Goal: Information Seeking & Learning: Learn about a topic

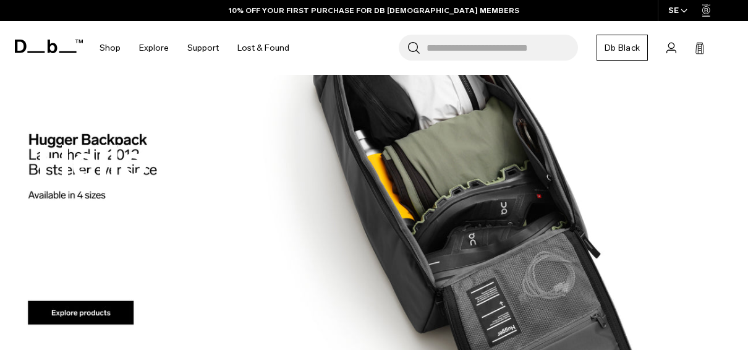
scroll to position [1019, 0]
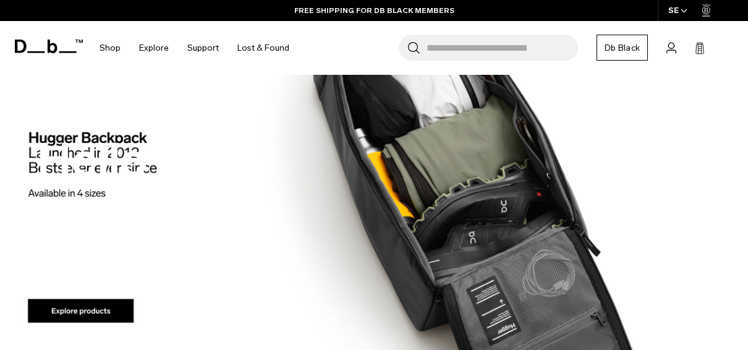
click at [102, 162] on h2 "Hello" at bounding box center [92, 160] width 110 height 46
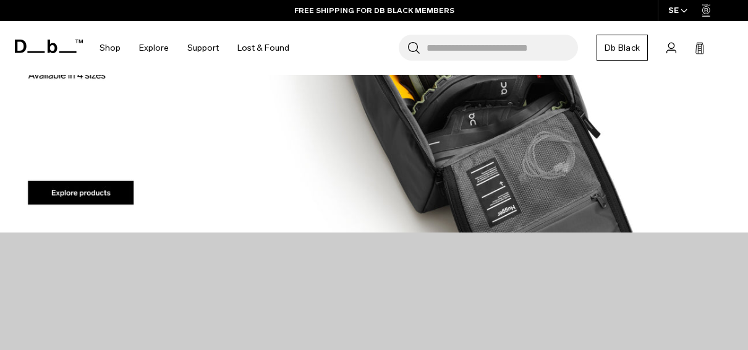
scroll to position [1078, 0]
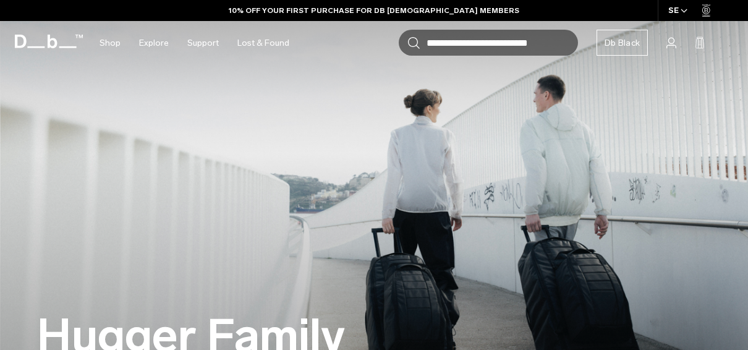
scroll to position [1, 0]
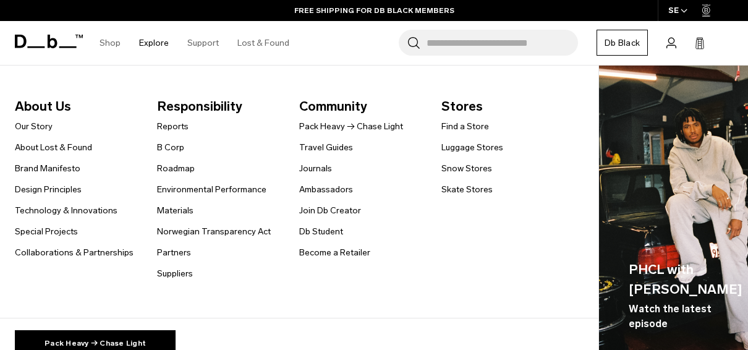
click at [130, 49] on li "Explore About Us Our Story About Lost & Found Brand Manifesto Design Principles…" at bounding box center [154, 43] width 48 height 44
click at [166, 128] on link "Reports" at bounding box center [173, 126] width 32 height 13
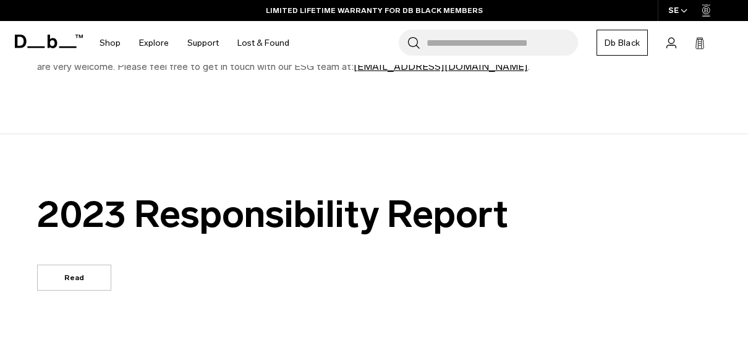
scroll to position [746, 0]
click at [65, 269] on link "Read" at bounding box center [74, 278] width 74 height 26
